Goal: Task Accomplishment & Management: Manage account settings

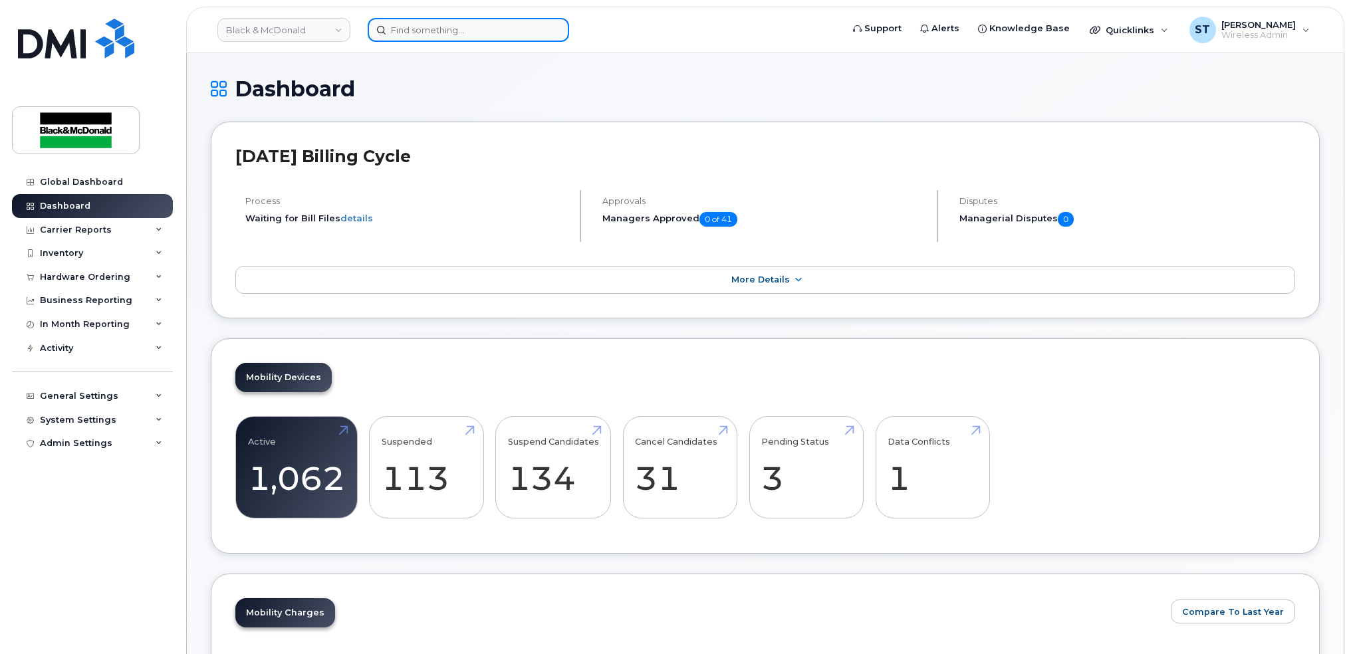
click at [517, 27] on input at bounding box center [468, 30] width 201 height 24
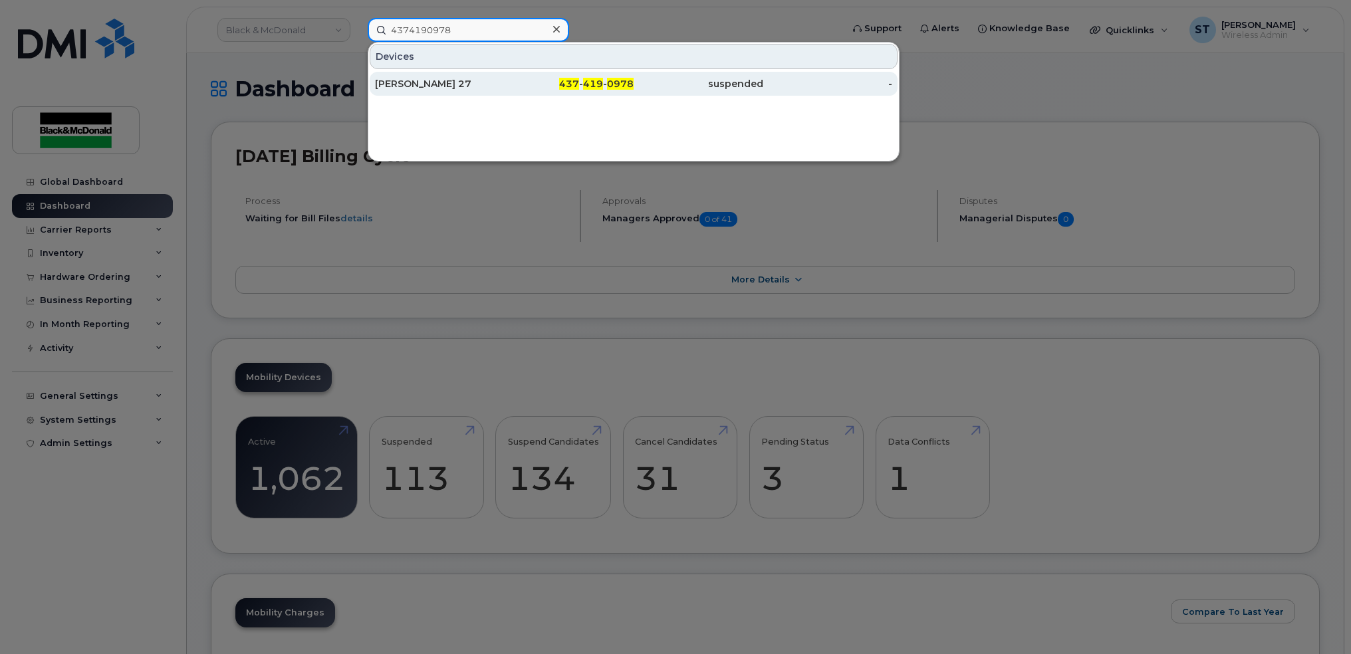
type input "4374190978"
click at [429, 80] on div "[PERSON_NAME] 27" at bounding box center [440, 83] width 130 height 13
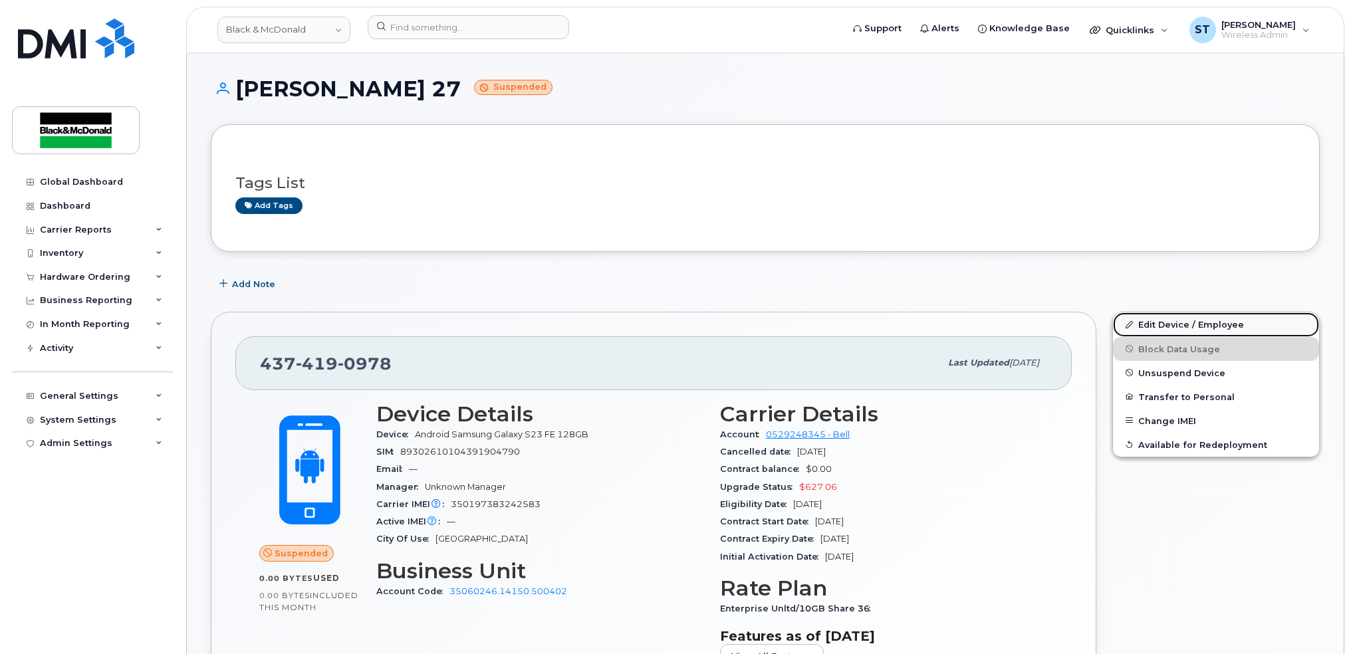
click at [1164, 322] on link "Edit Device / Employee" at bounding box center [1216, 324] width 206 height 24
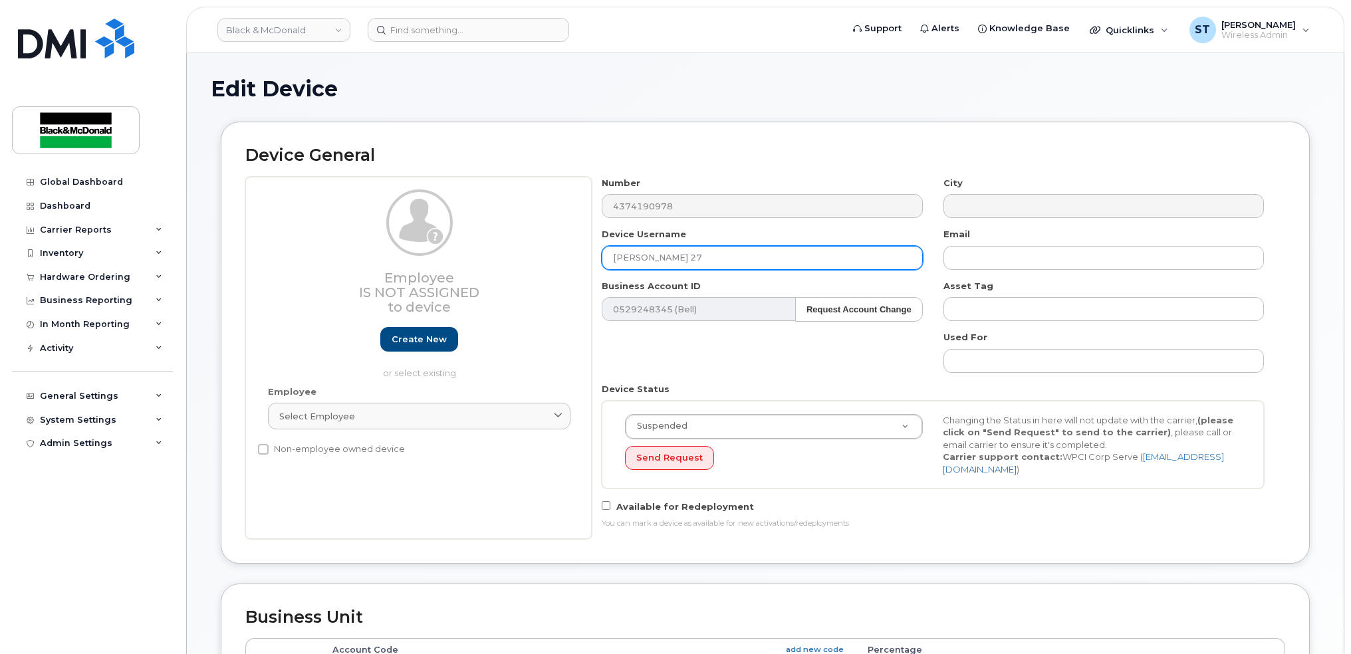
drag, startPoint x: 724, startPoint y: 261, endPoint x: 494, endPoint y: 247, distance: 230.5
click at [494, 247] on div "Employee Is not assigned to device Create new or select existing Employee Selec…" at bounding box center [765, 358] width 1040 height 362
paste input "N0N 1H0"
drag, startPoint x: 657, startPoint y: 262, endPoint x: 545, endPoint y: 257, distance: 111.8
click at [545, 257] on div "Employee Is not assigned to device Create new or select existing Employee Selec…" at bounding box center [765, 358] width 1040 height 362
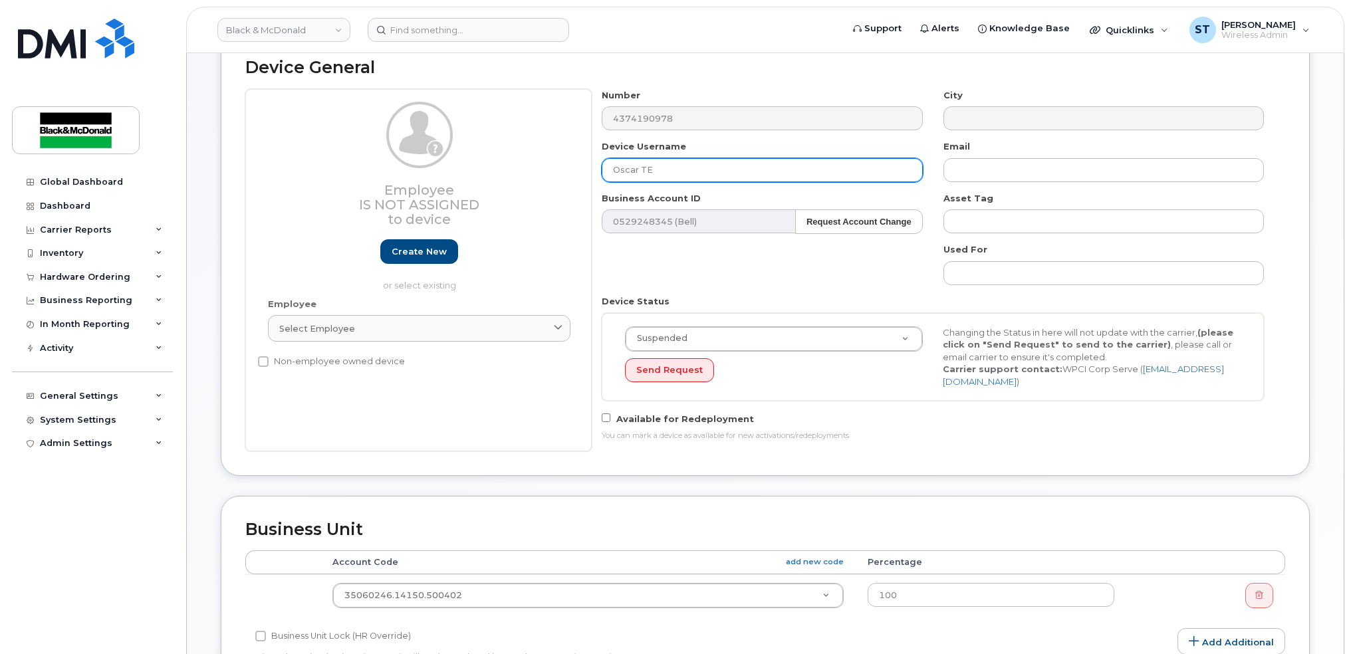
scroll to position [88, 0]
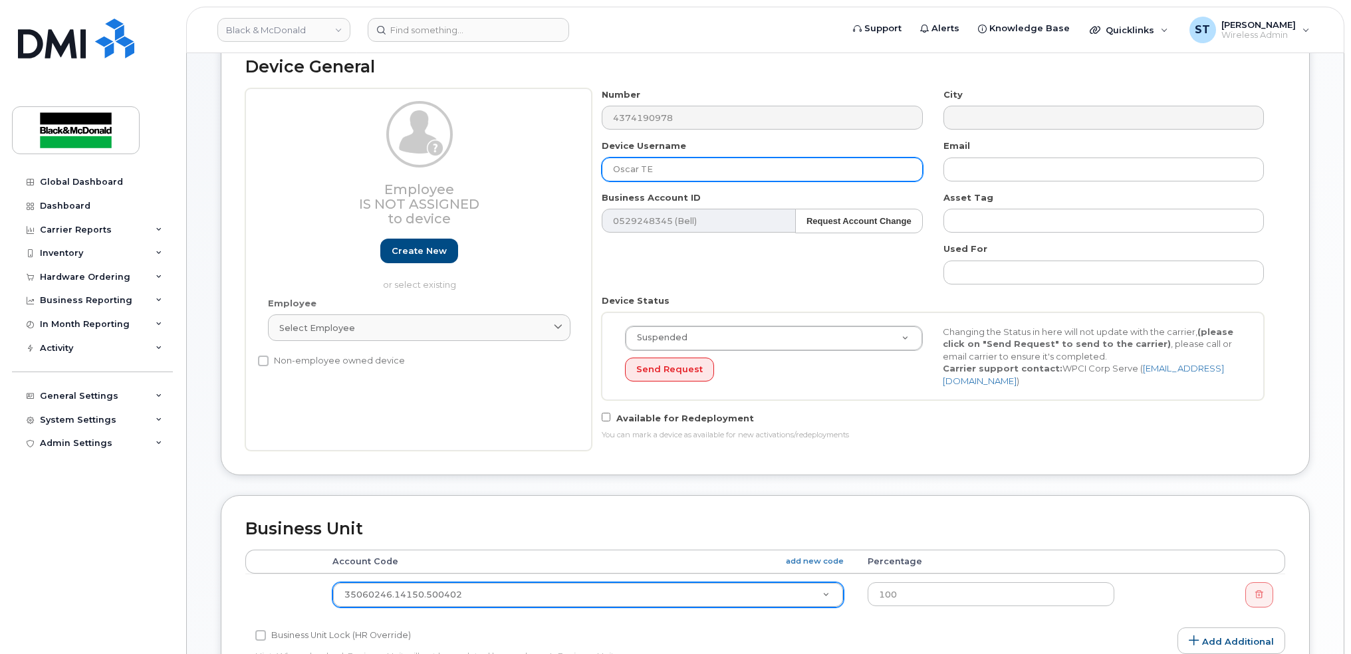
type input "Oscar TE"
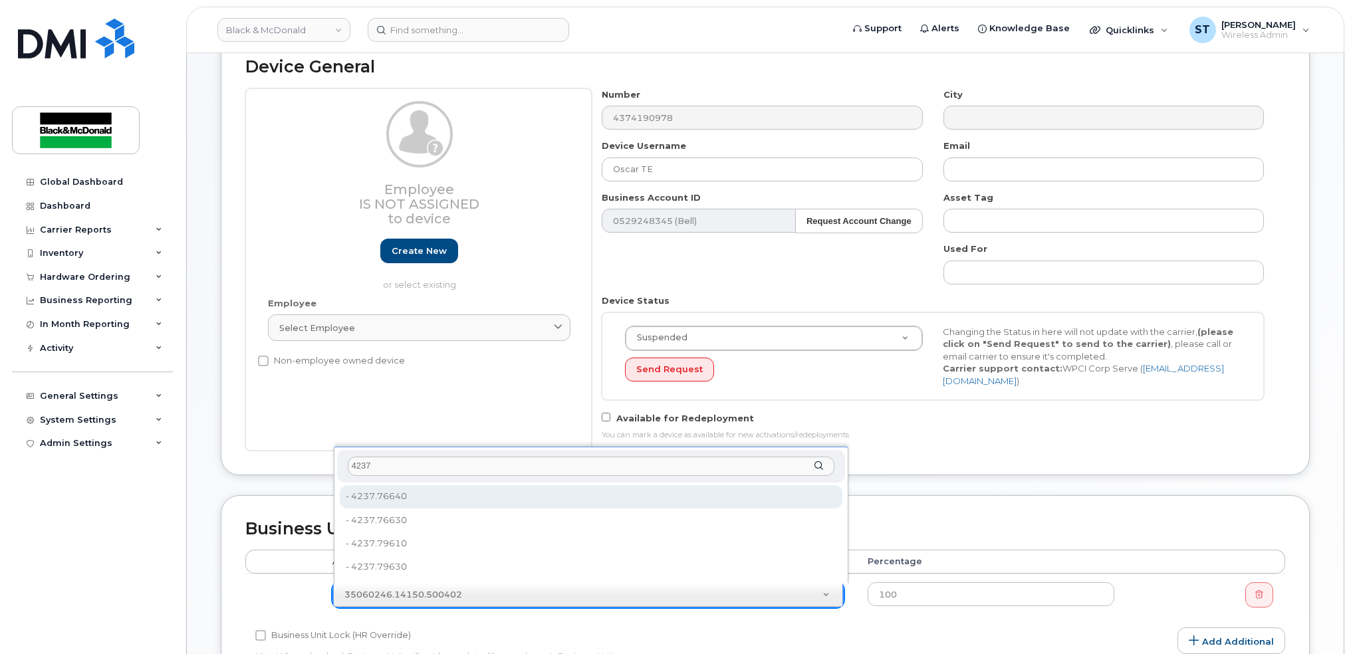
type input "4237"
type input "81240"
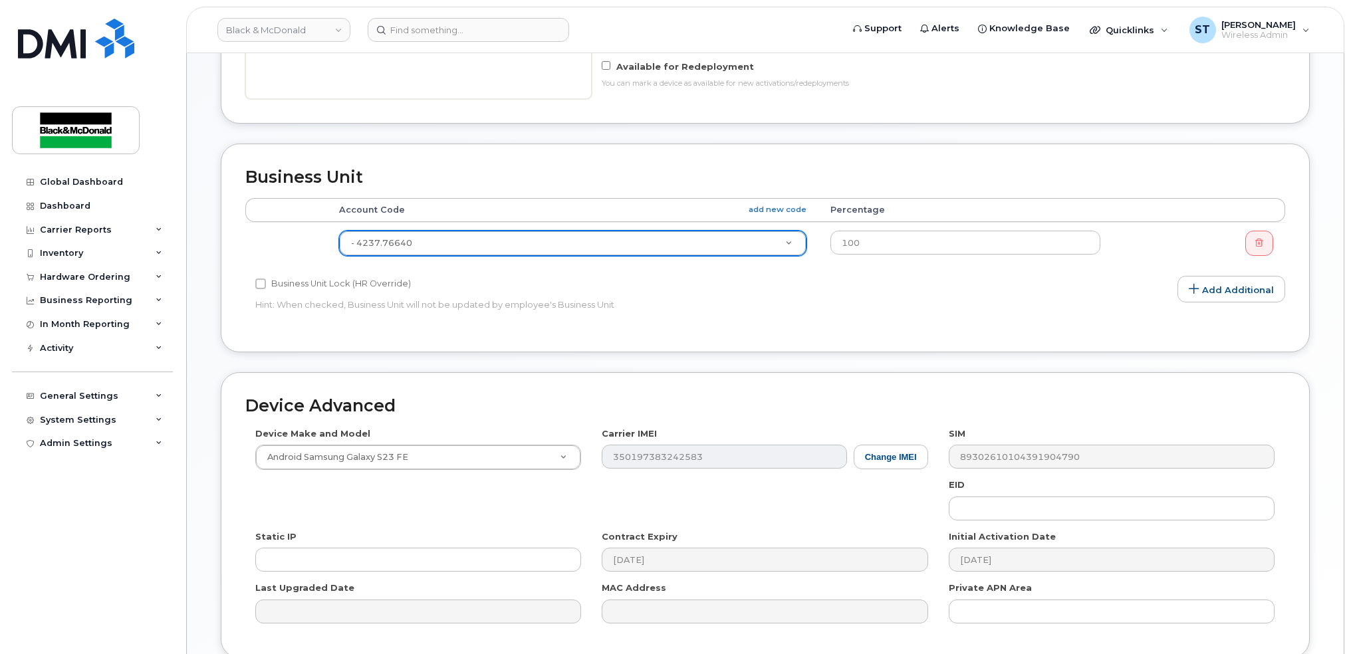
scroll to position [532, 0]
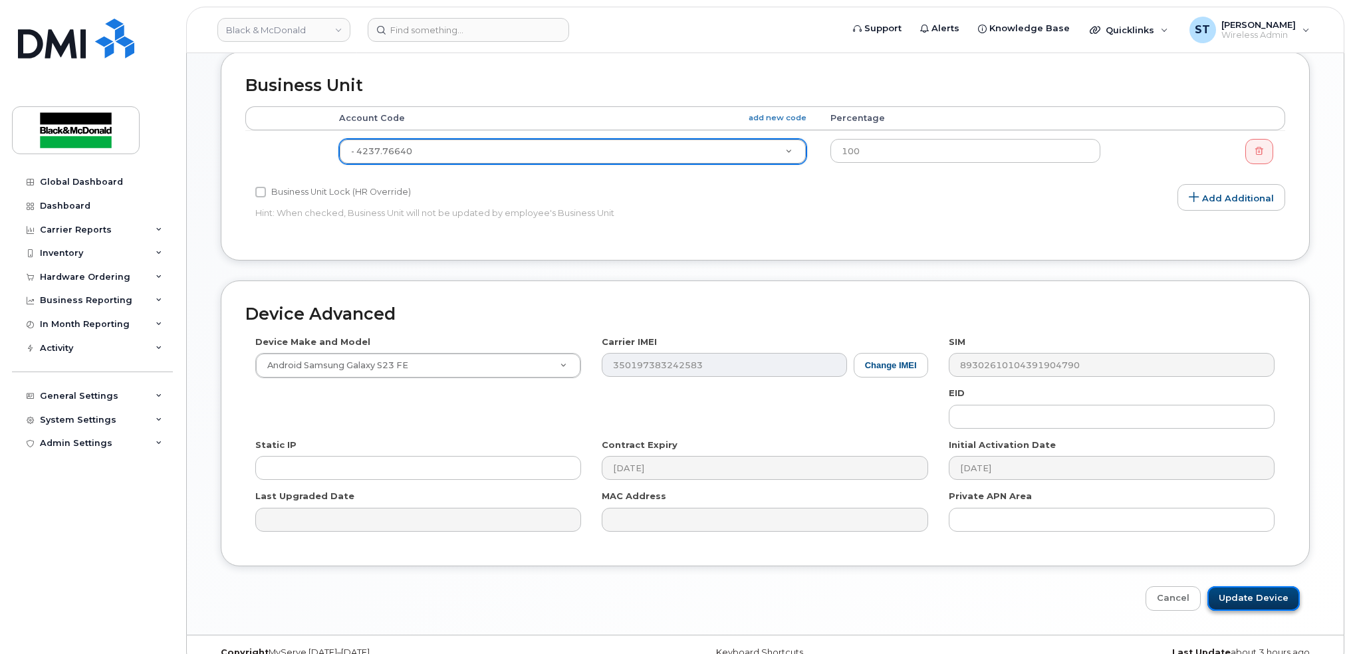
click at [1278, 586] on input "Update Device" at bounding box center [1253, 598] width 92 height 25
type input "Saving..."
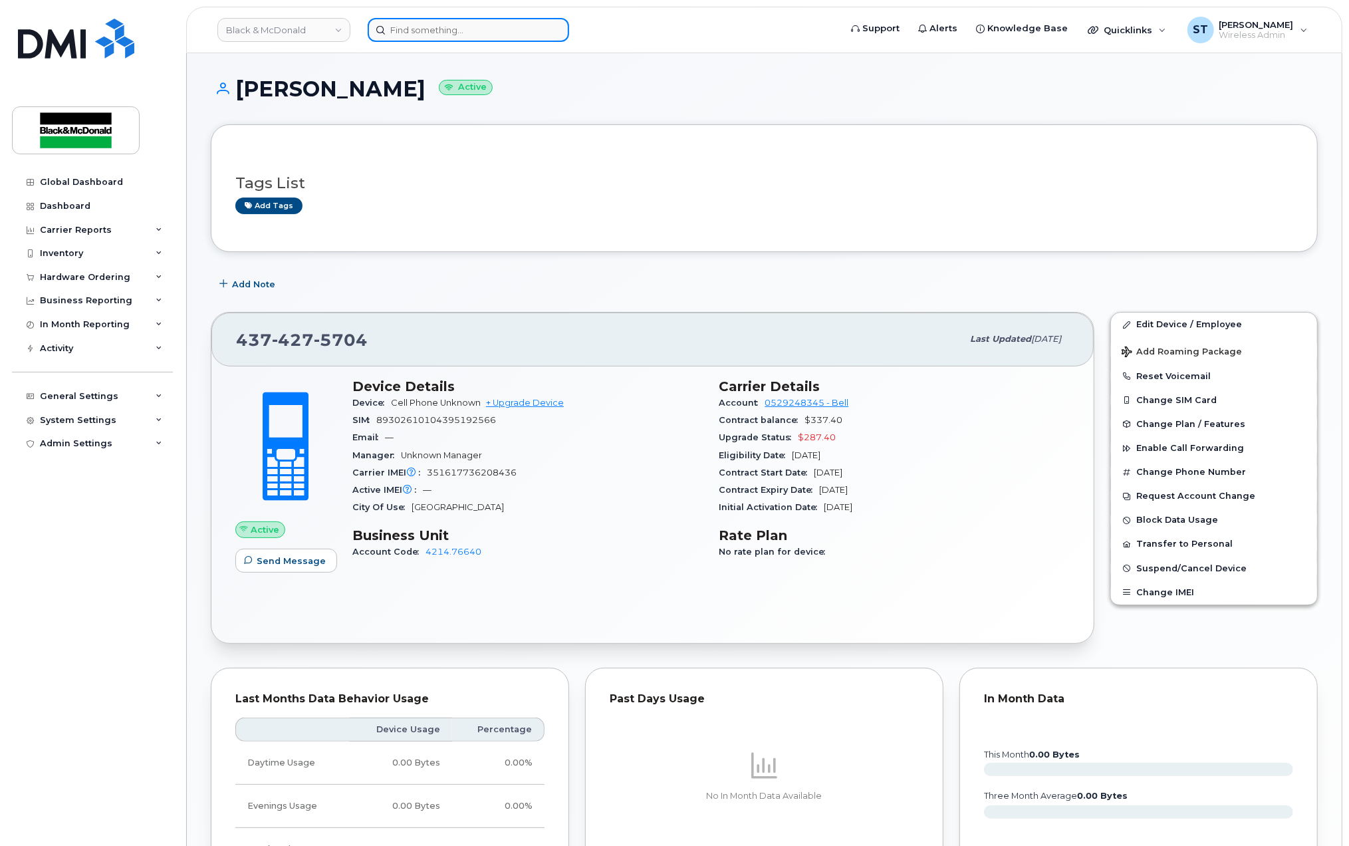
click at [448, 32] on input at bounding box center [468, 30] width 201 height 24
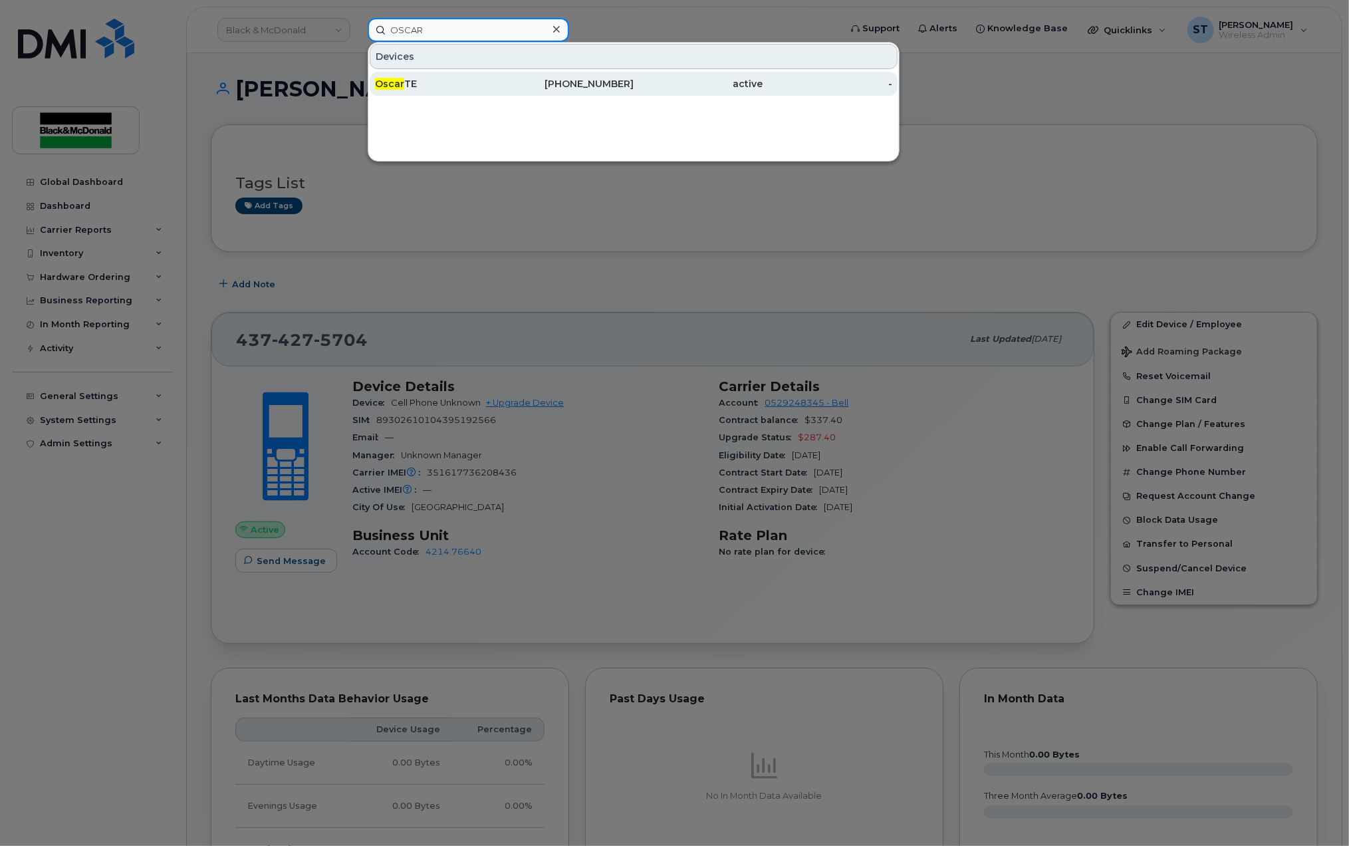
type input "OSCAR"
click at [414, 84] on div "Oscar TE" at bounding box center [440, 83] width 130 height 13
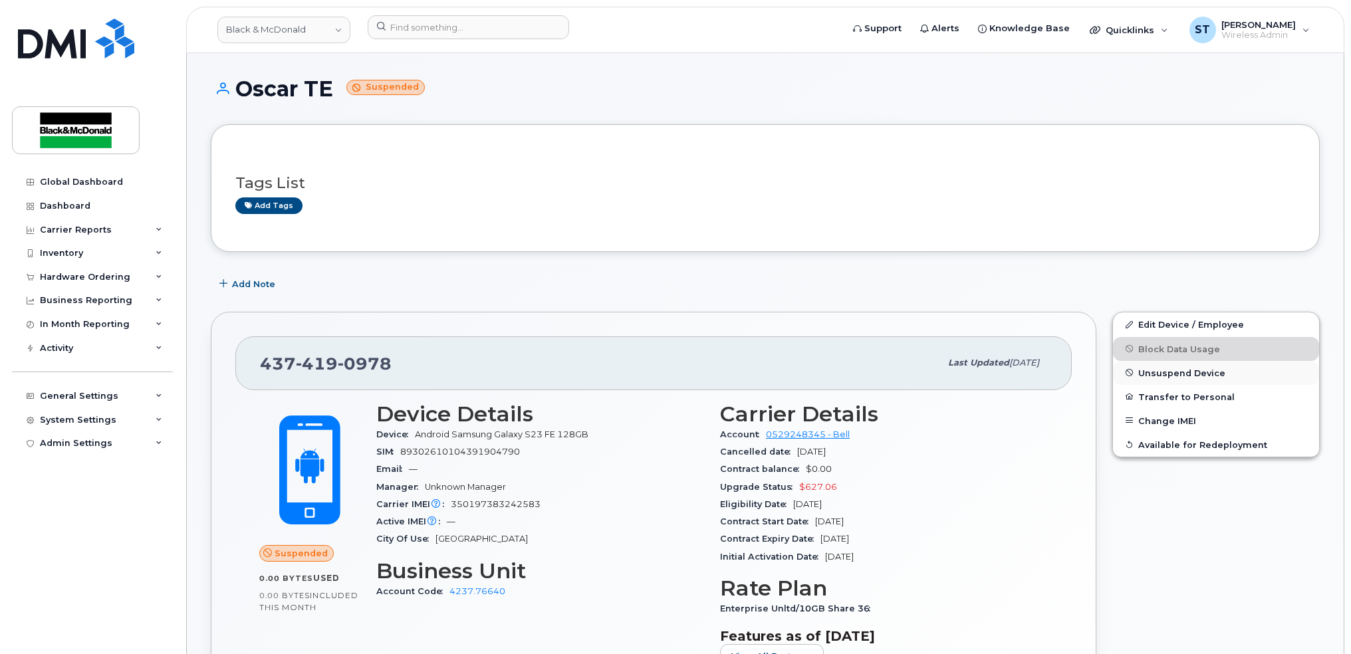
click at [1155, 374] on span "Unsuspend Device" at bounding box center [1181, 373] width 87 height 10
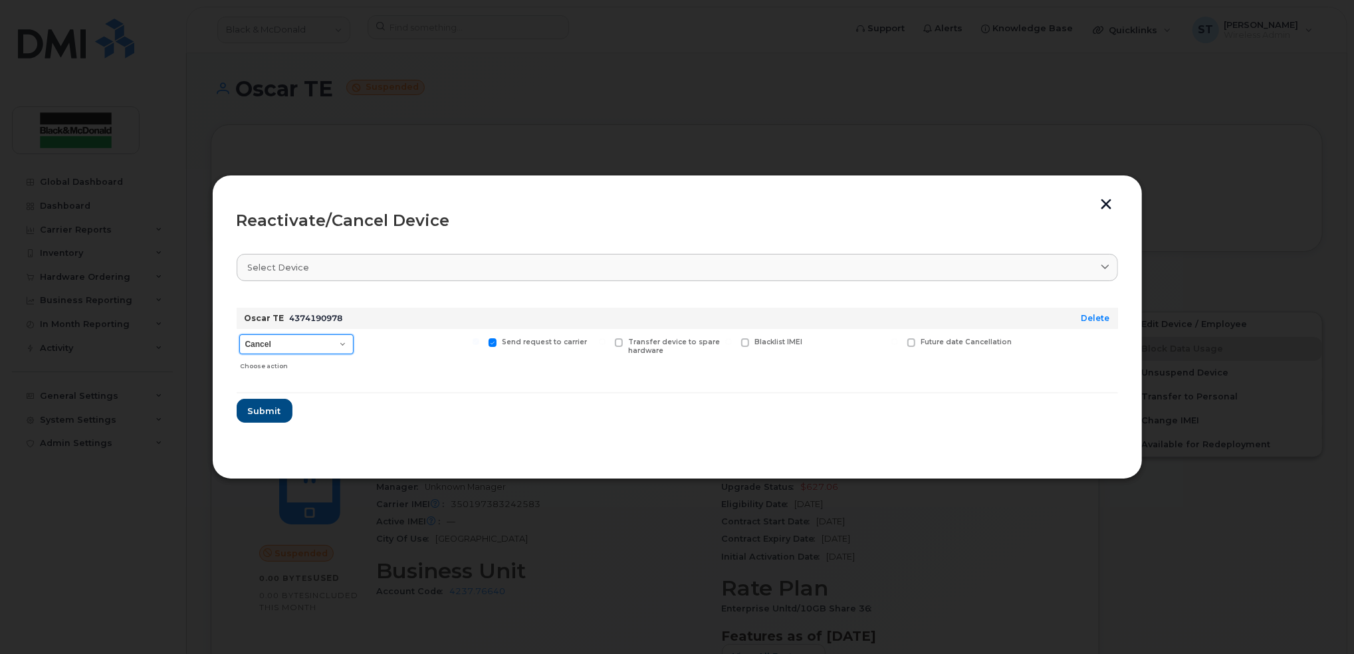
click at [330, 348] on select "Cancel Suspend - Extend Suspension Reactivate" at bounding box center [296, 344] width 114 height 20
select select "[object Object]"
click at [239, 334] on select "Cancel Suspend - Extend Suspension Reactivate" at bounding box center [296, 344] width 114 height 20
click at [243, 406] on button "Submit" at bounding box center [264, 411] width 55 height 24
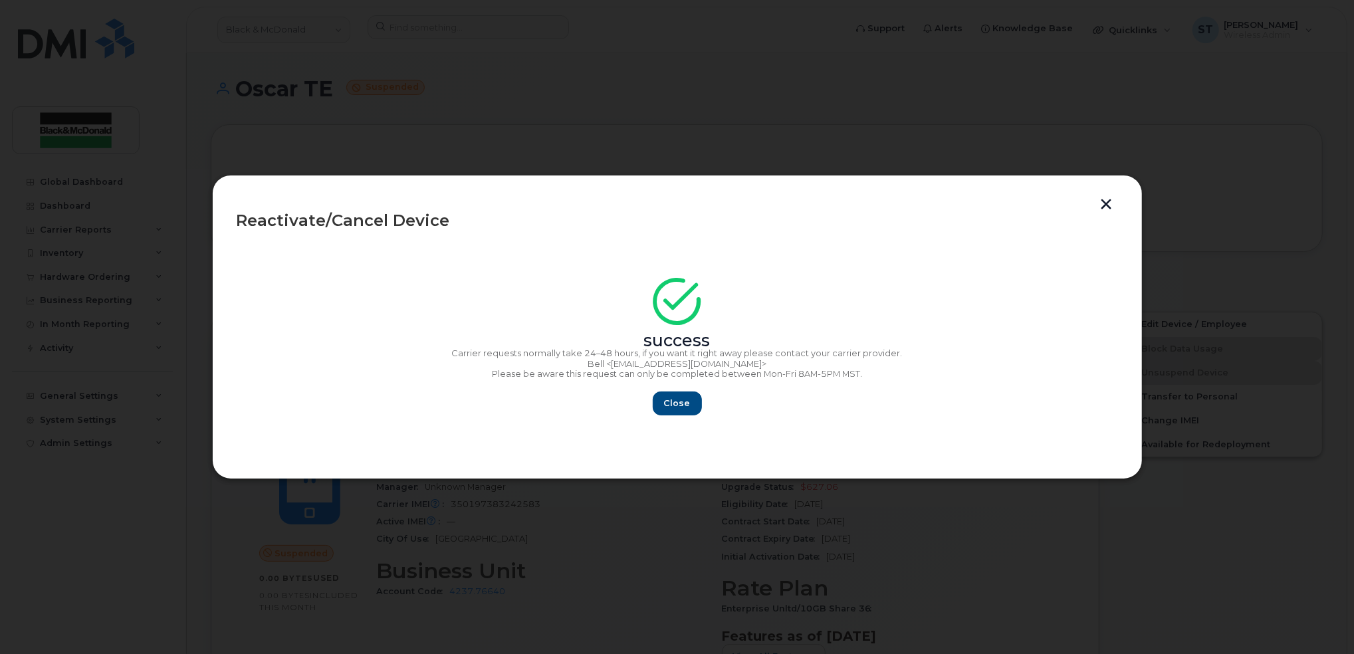
click at [1104, 206] on button "button" at bounding box center [1107, 206] width 20 height 14
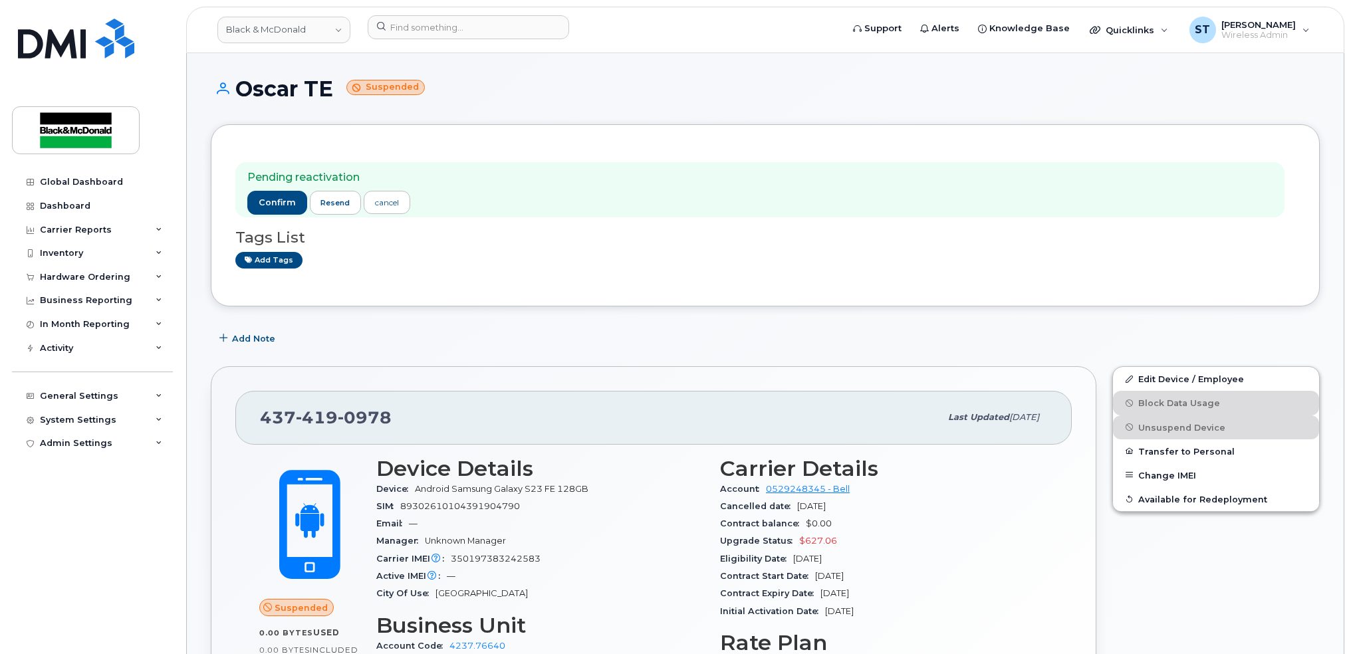
click at [267, 204] on span "confirm" at bounding box center [277, 203] width 37 height 12
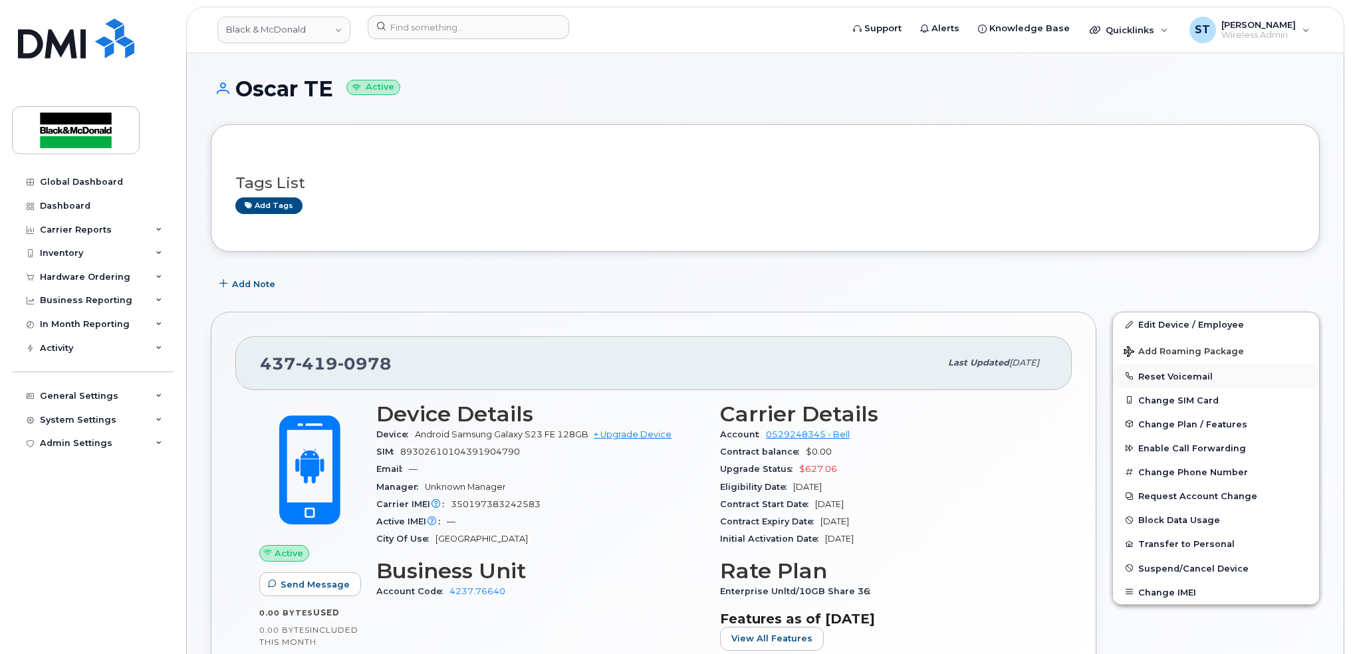
click at [1179, 373] on button "Reset Voicemail" at bounding box center [1216, 376] width 206 height 24
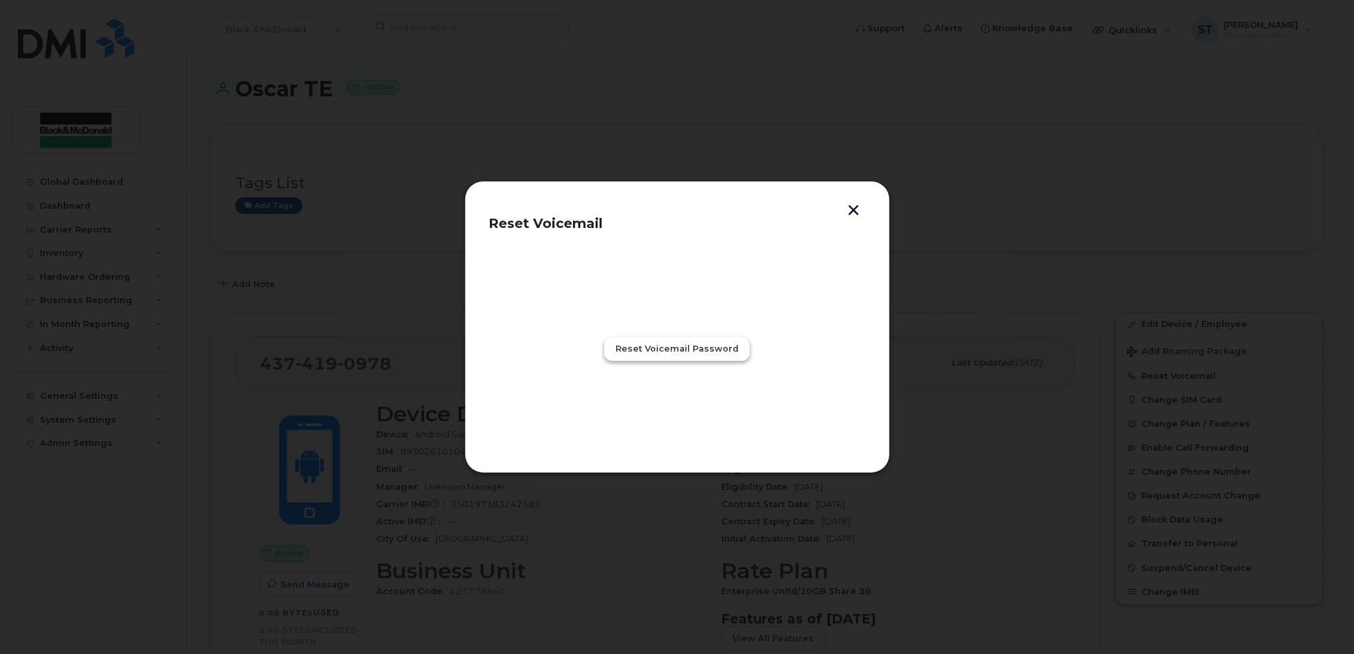
click at [666, 340] on button "Reset Voicemail Password" at bounding box center [677, 349] width 146 height 24
drag, startPoint x: 860, startPoint y: 209, endPoint x: 876, endPoint y: 219, distance: 19.2
click at [860, 208] on button "button" at bounding box center [854, 212] width 20 height 14
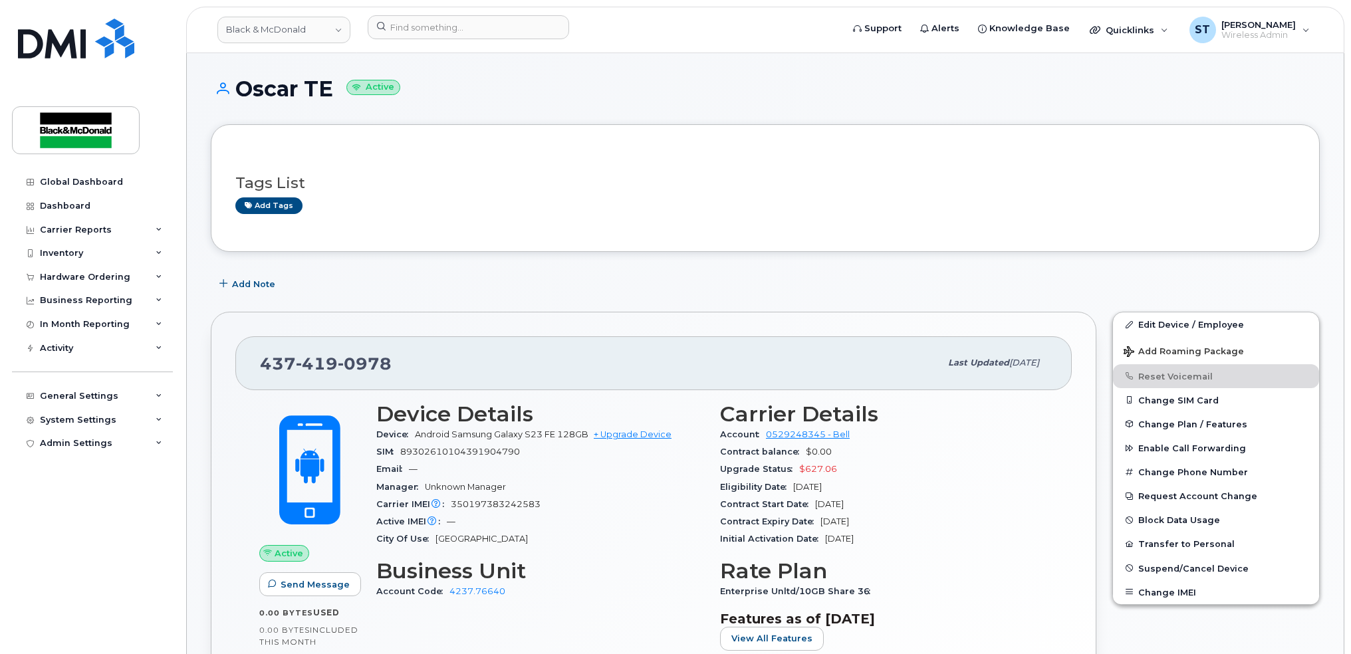
click at [997, 236] on div "Tags List Add tags" at bounding box center [765, 188] width 1109 height 128
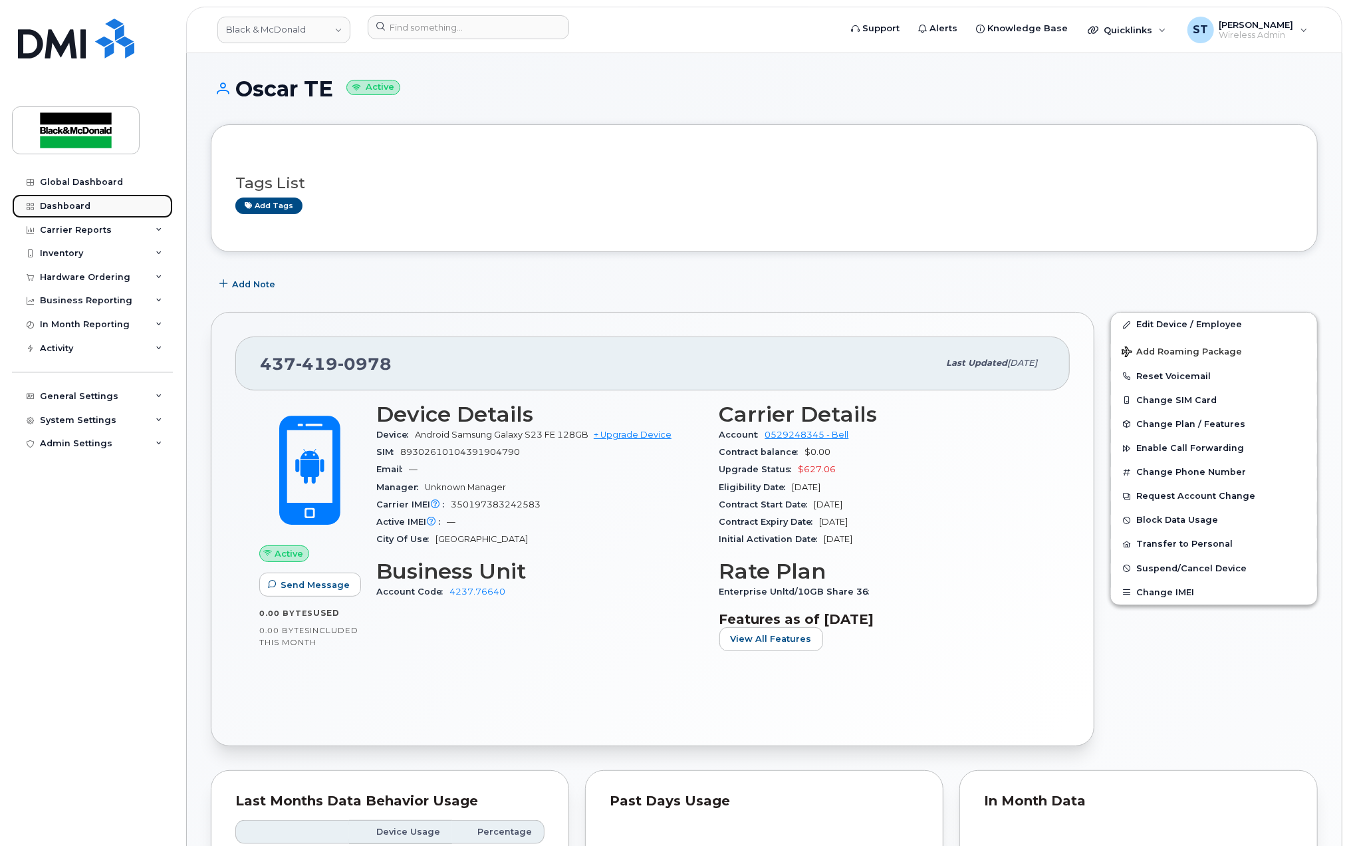
click at [43, 200] on link "Dashboard" at bounding box center [92, 206] width 161 height 24
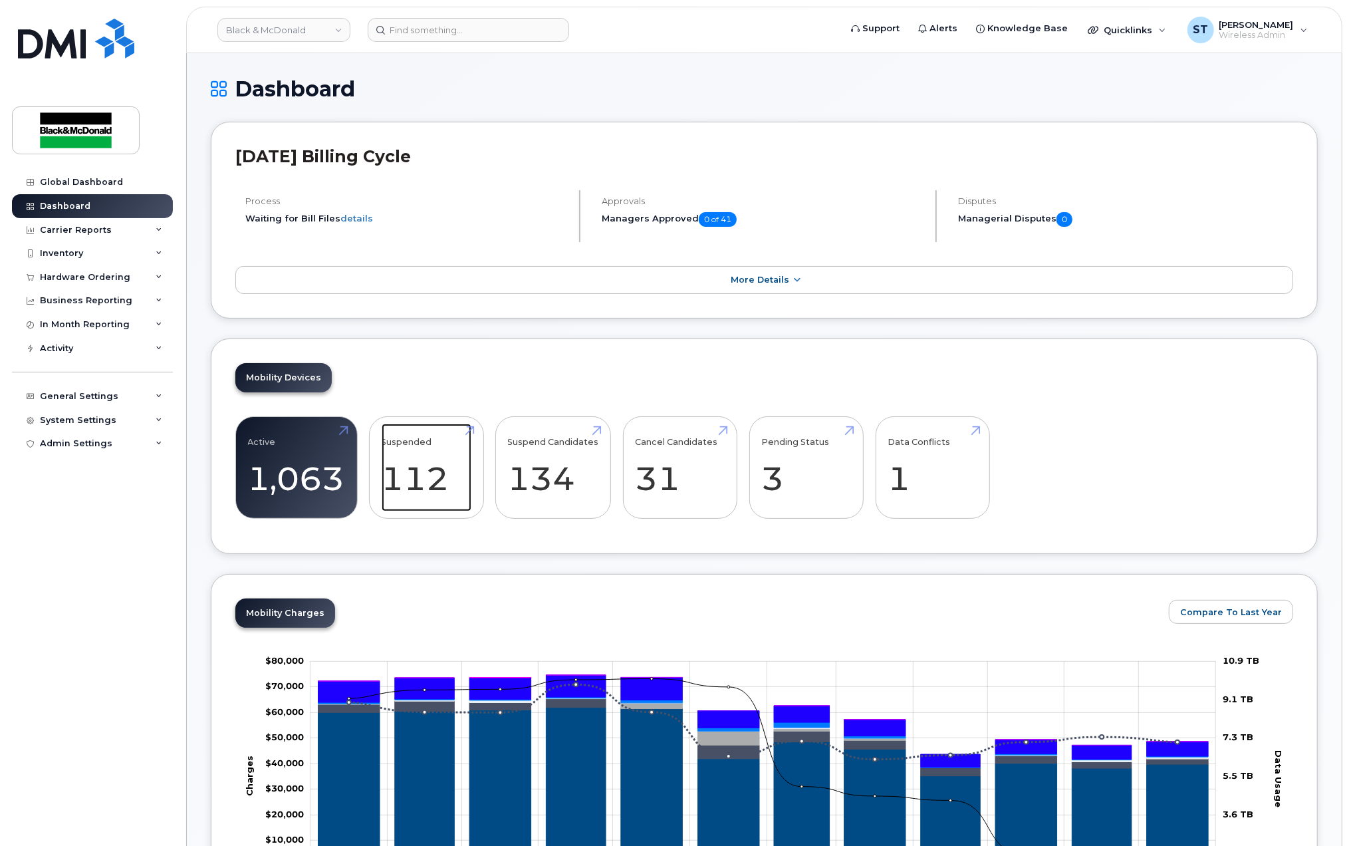
click at [415, 465] on link "Suspended 112 2140%" at bounding box center [427, 468] width 90 height 88
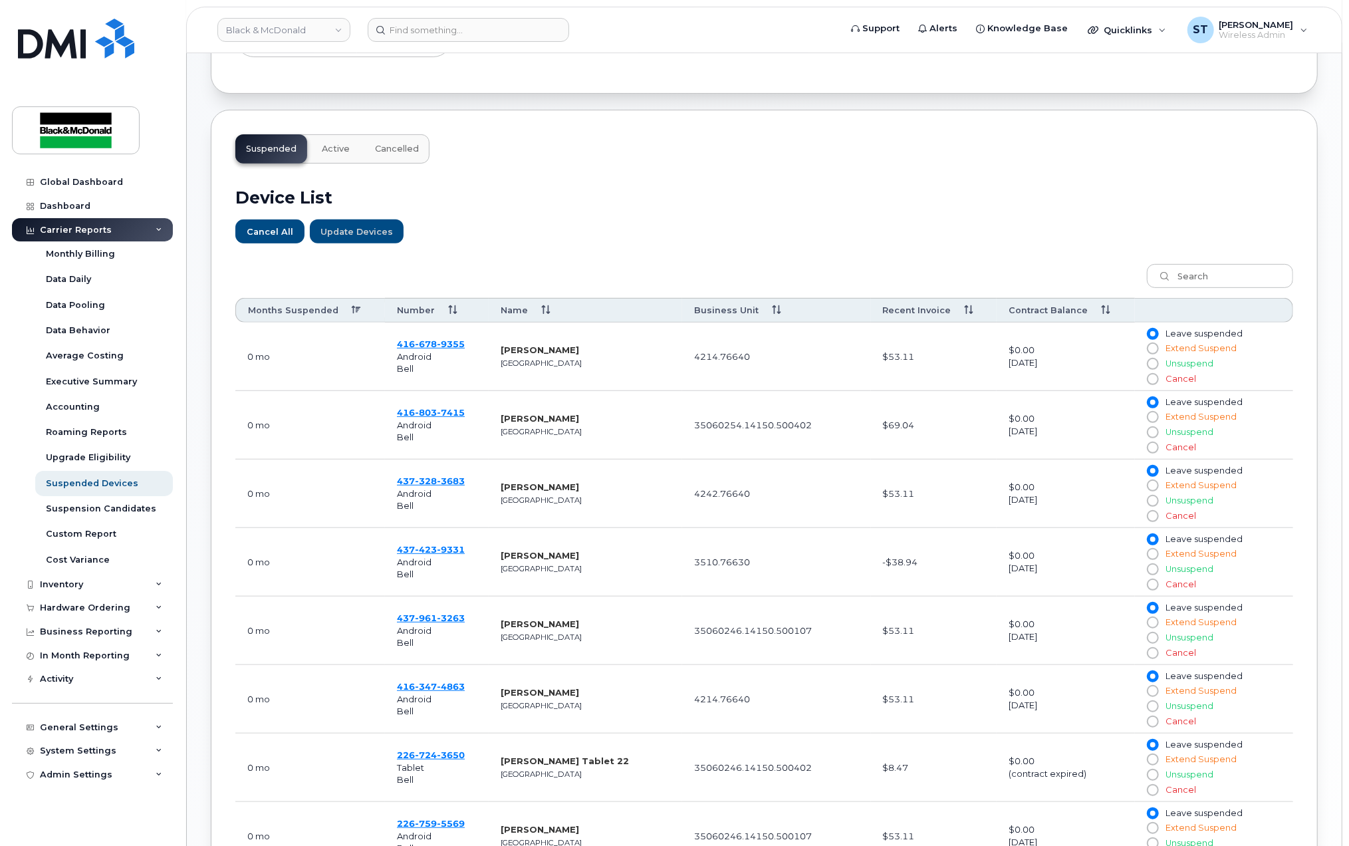
scroll to position [354, 0]
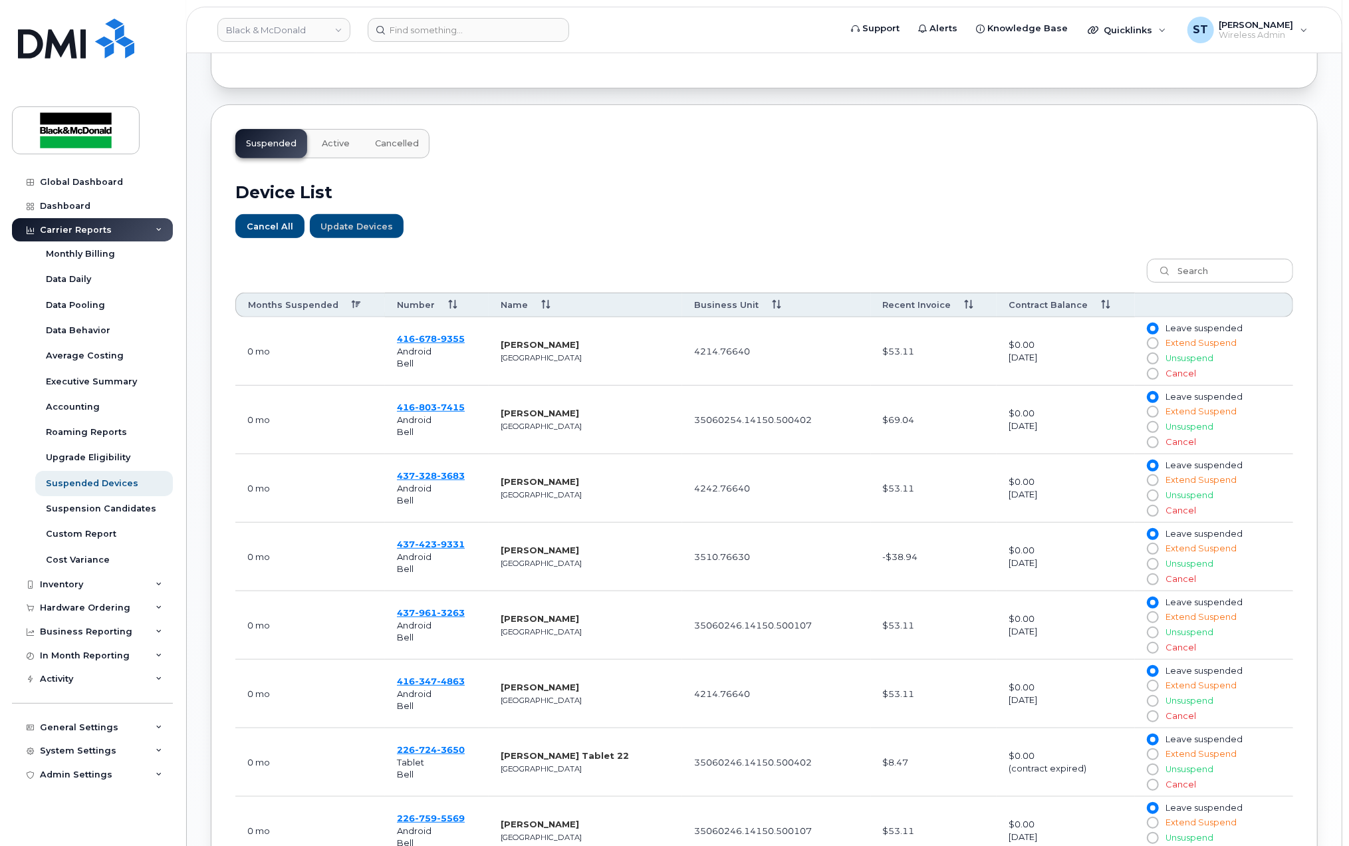
click at [303, 306] on th "Months Suspended" at bounding box center [310, 305] width 150 height 25
click at [687, 219] on div "Cancel All Update Devices" at bounding box center [764, 226] width 1058 height 24
click at [437, 341] on span "529" at bounding box center [451, 338] width 28 height 11
click at [437, 410] on span "676" at bounding box center [451, 407] width 28 height 11
click at [424, 554] on td "416 936 6990 Android Bell" at bounding box center [437, 557] width 104 height 68
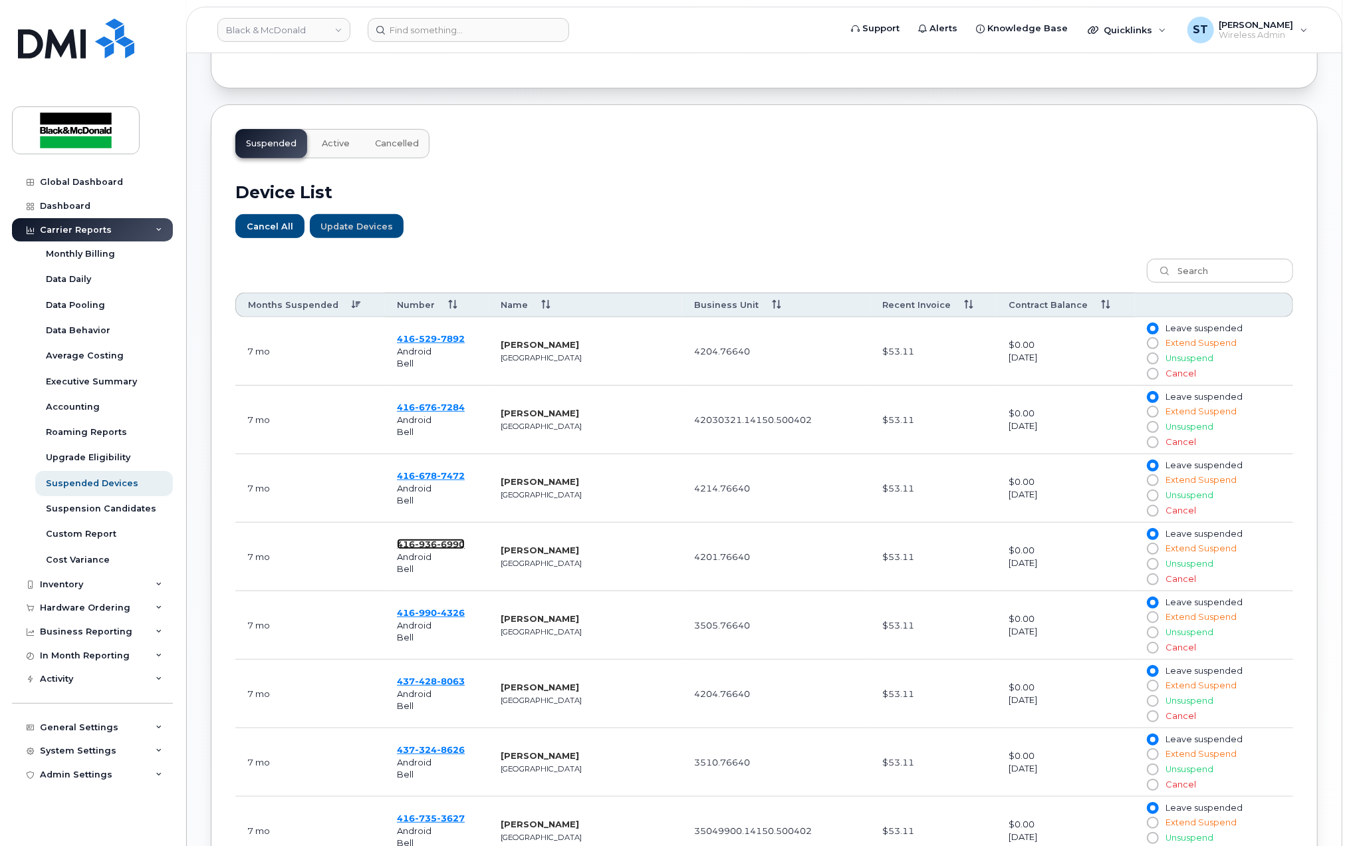
click at [437, 549] on span "936" at bounding box center [451, 544] width 28 height 11
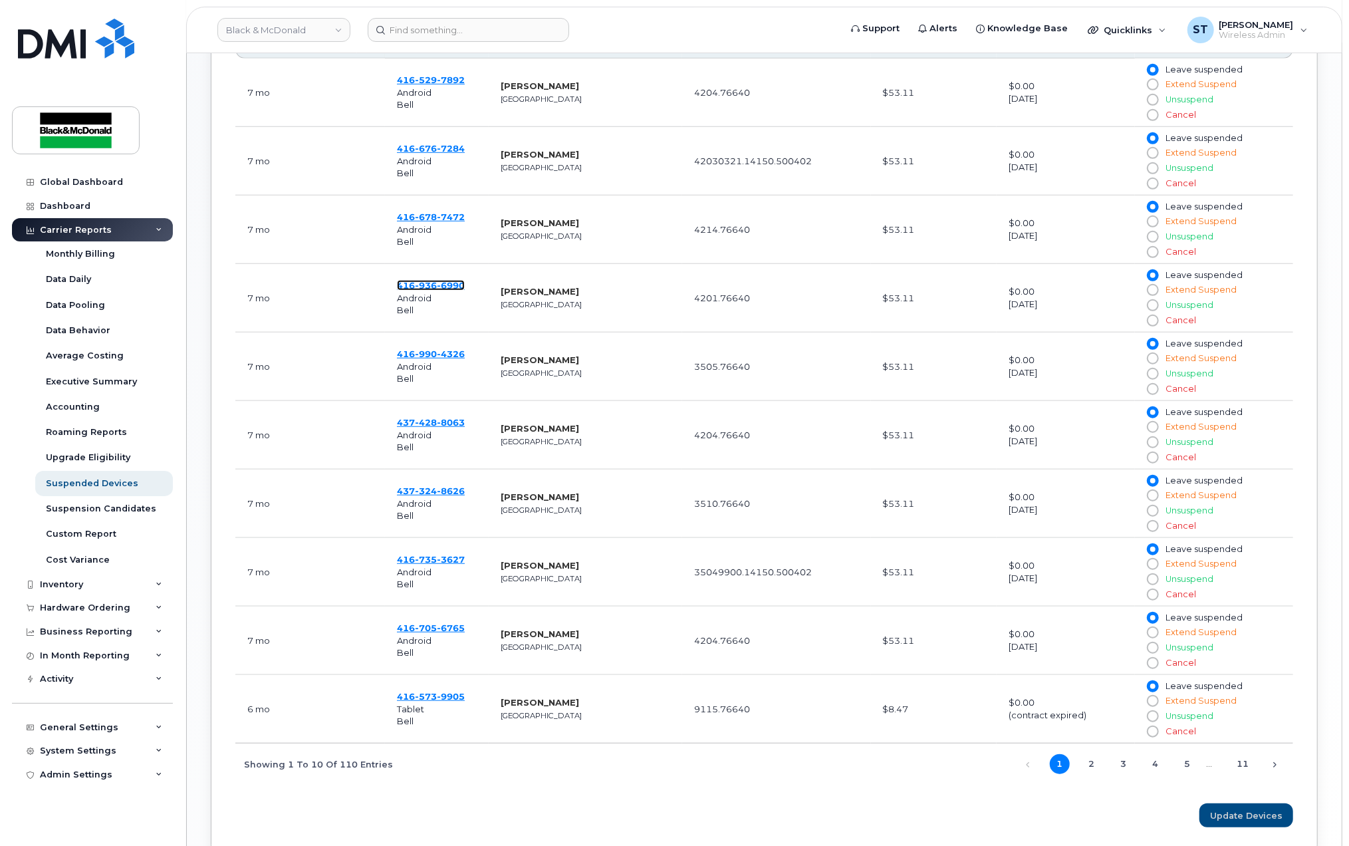
scroll to position [620, 0]
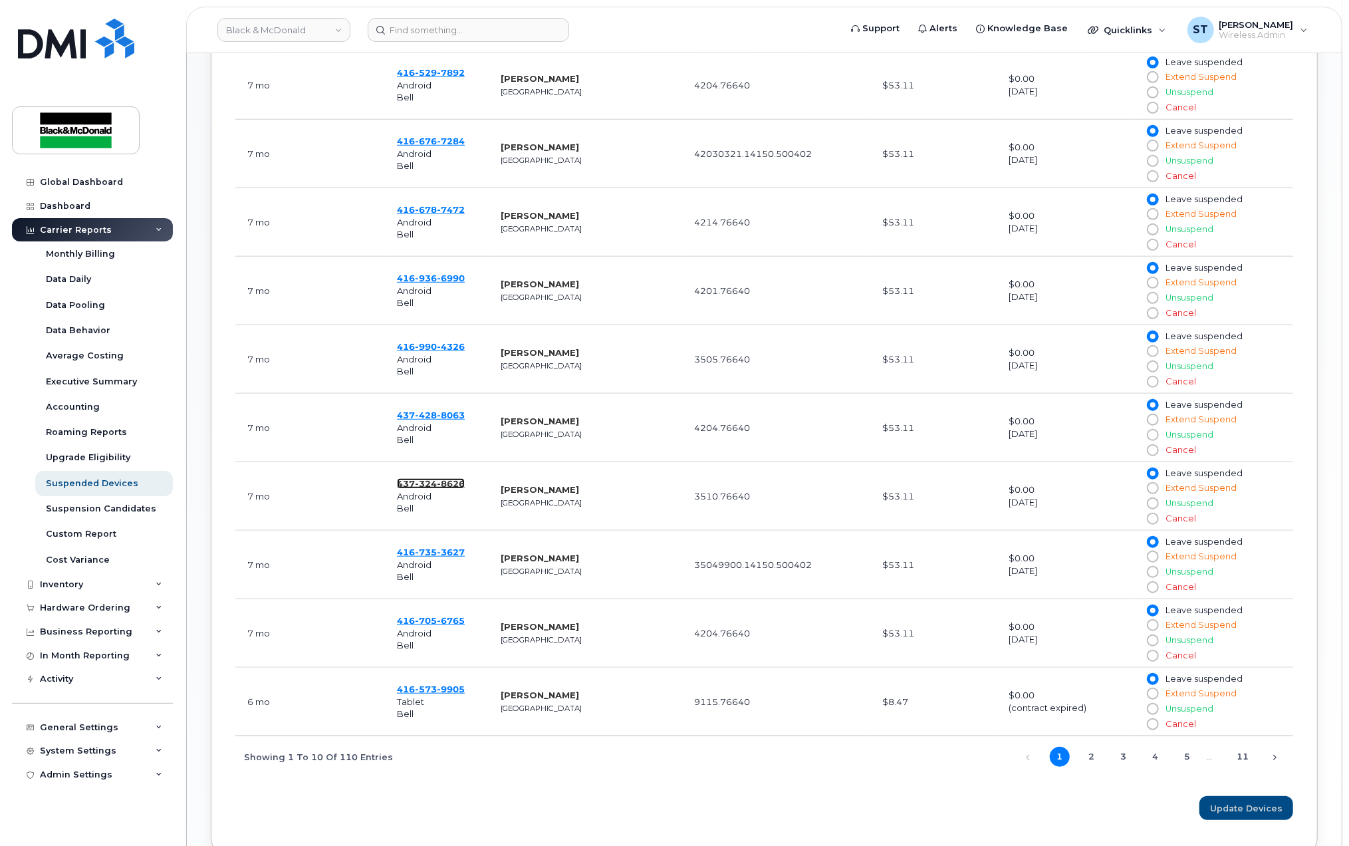
click at [437, 488] on span "324" at bounding box center [451, 483] width 28 height 11
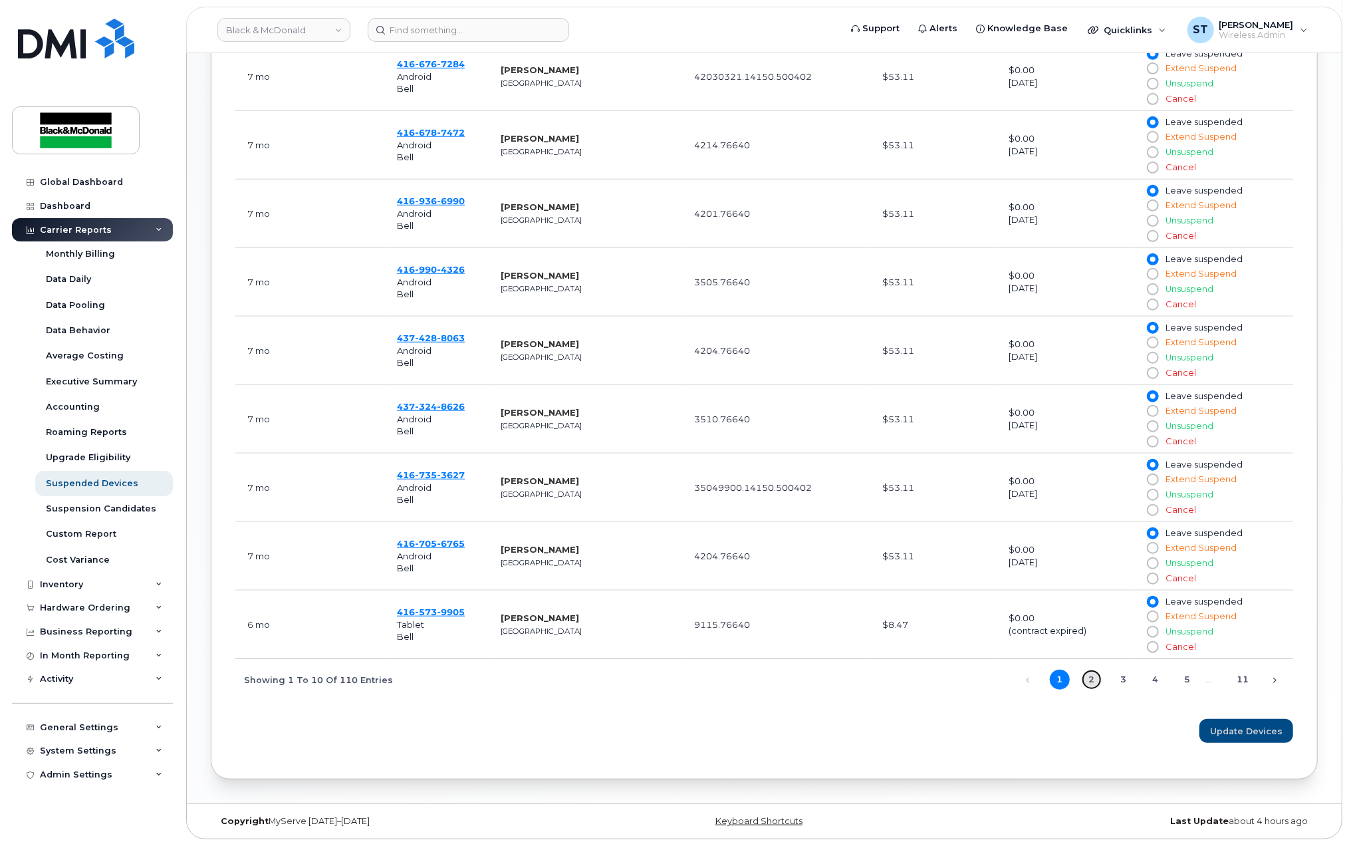
click at [1091, 676] on link "2" at bounding box center [1092, 679] width 20 height 20
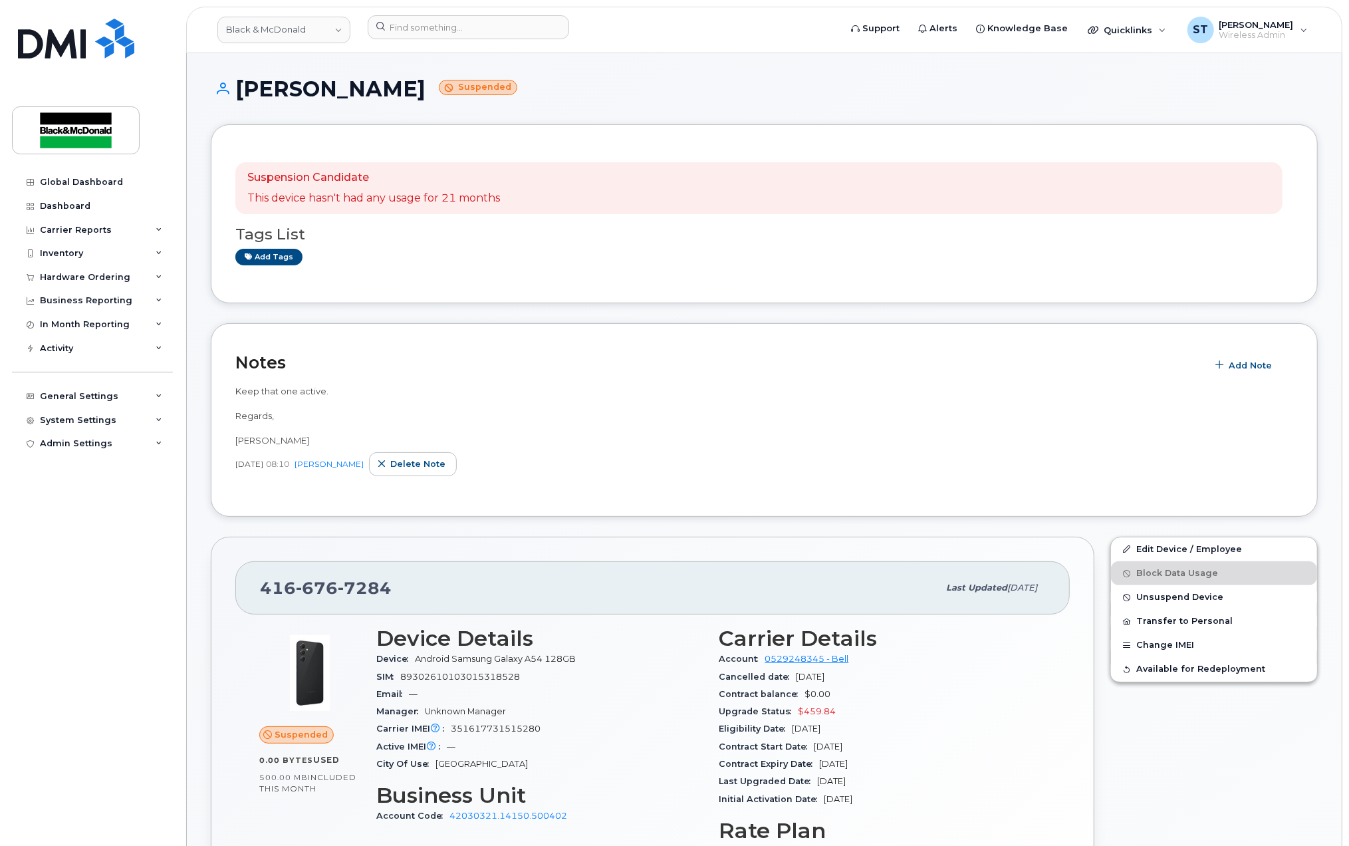
click at [628, 195] on div "Suspension Candidate This device hasn't had any usage for 21 months" at bounding box center [758, 188] width 1047 height 52
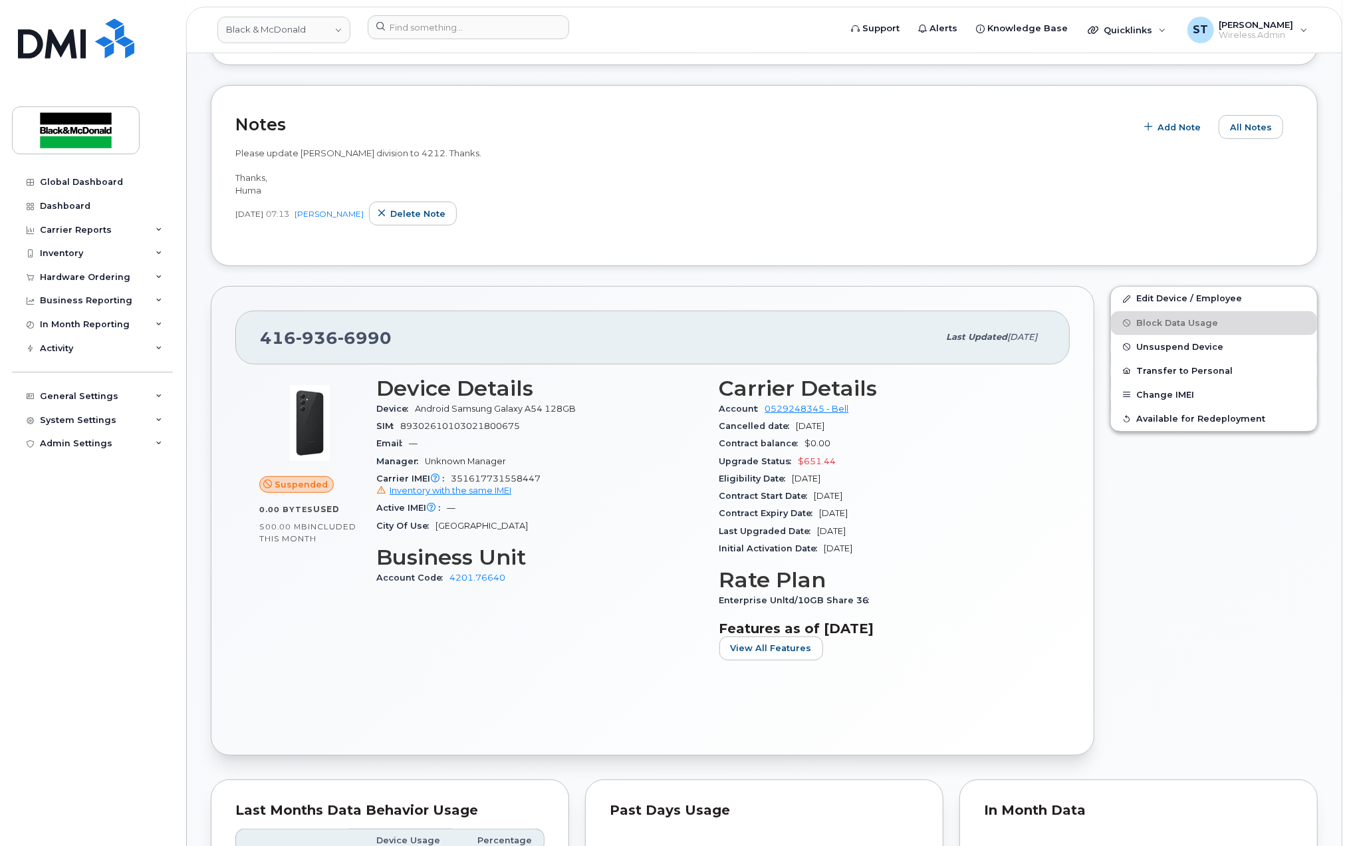
scroll to position [266, 0]
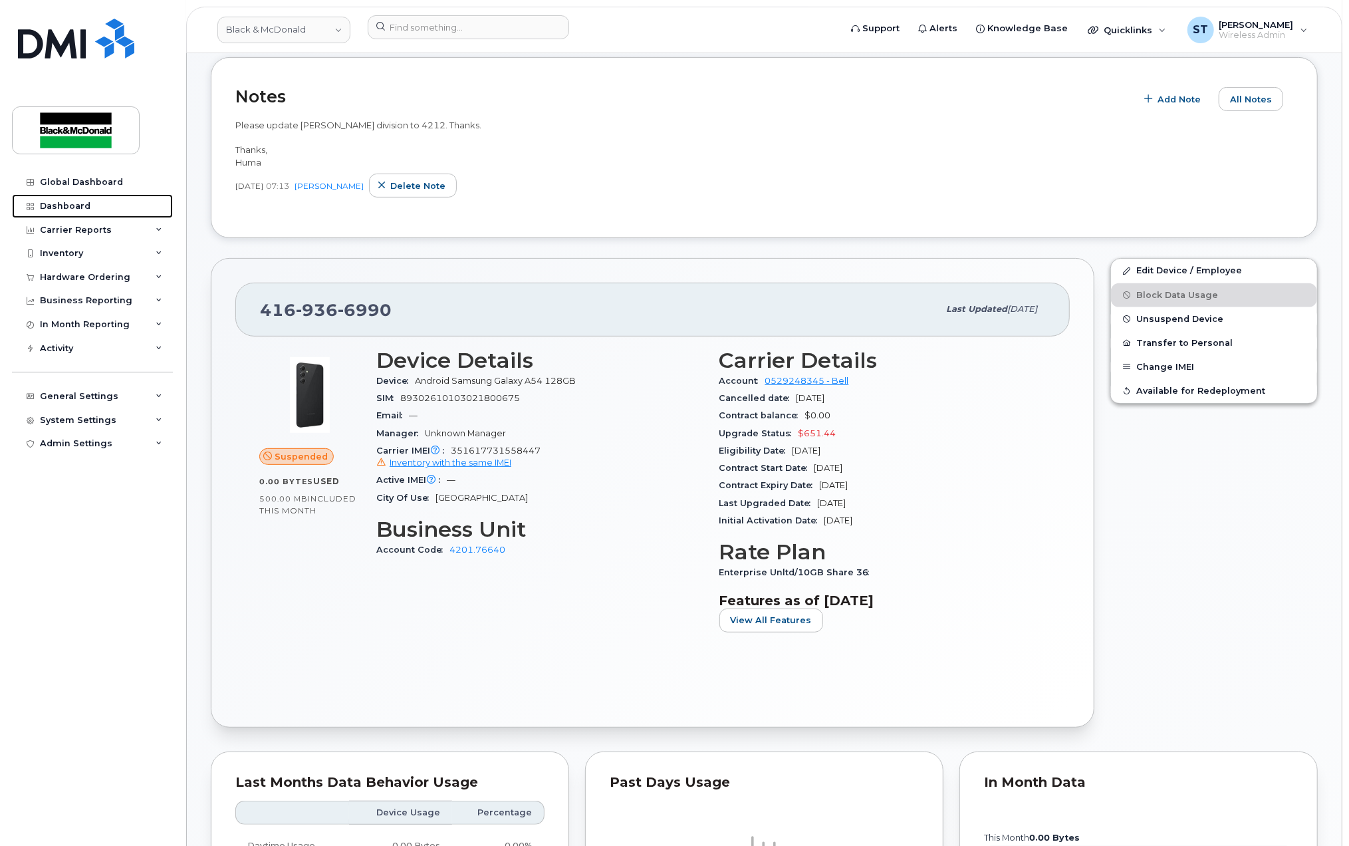
drag, startPoint x: 66, startPoint y: 202, endPoint x: 671, endPoint y: 323, distance: 617.0
click at [68, 202] on div "Dashboard" at bounding box center [65, 206] width 51 height 11
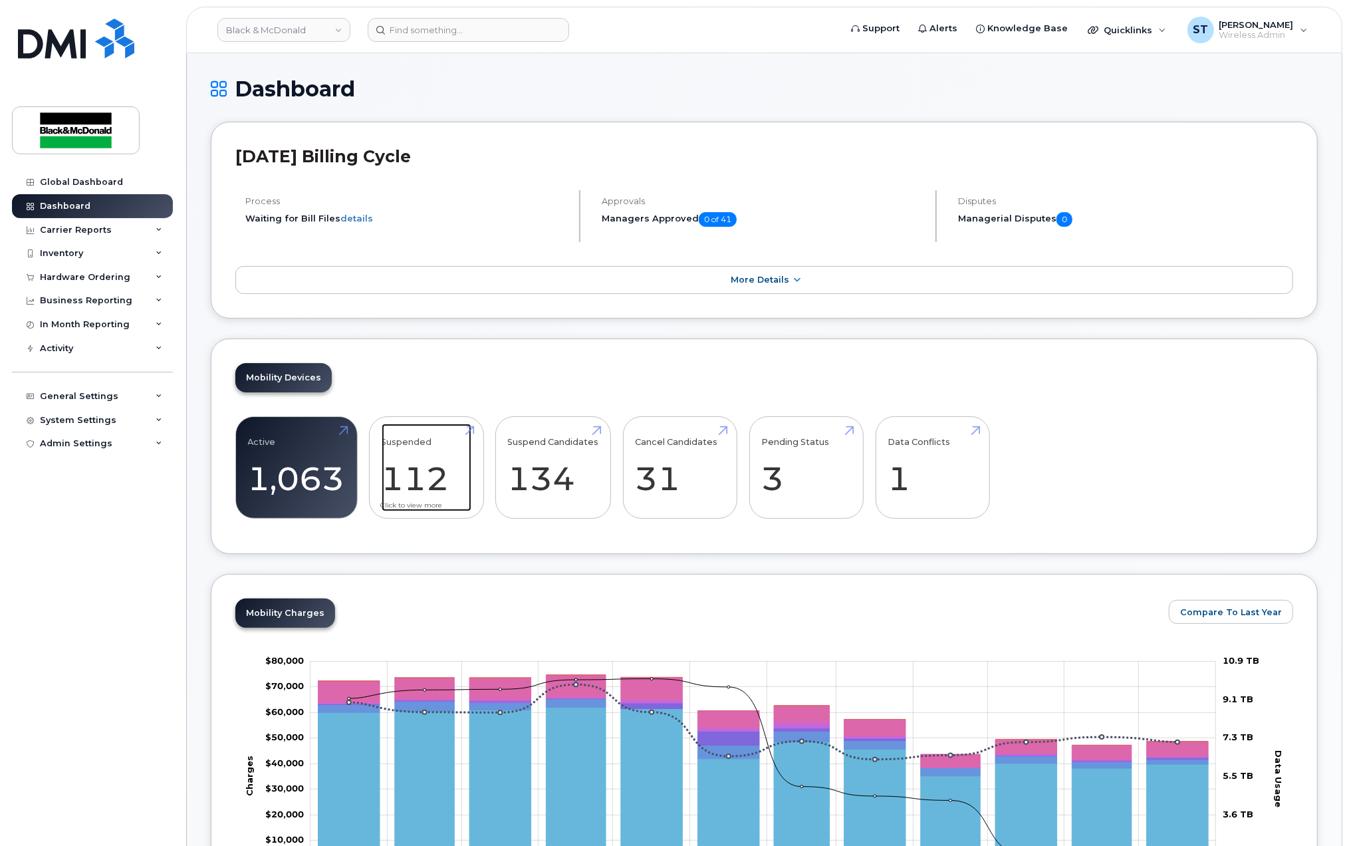
click at [434, 465] on link "Suspended 112 2140%" at bounding box center [427, 468] width 90 height 88
